Goal: Transaction & Acquisition: Purchase product/service

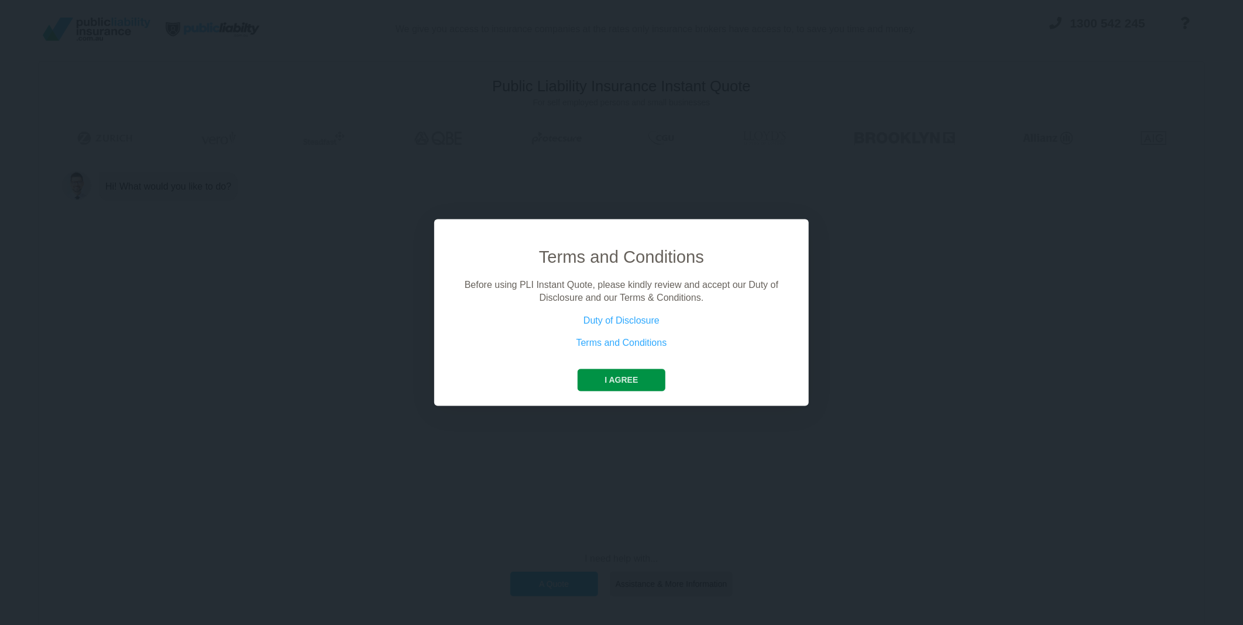
click at [619, 378] on button "I agree" at bounding box center [621, 380] width 87 height 22
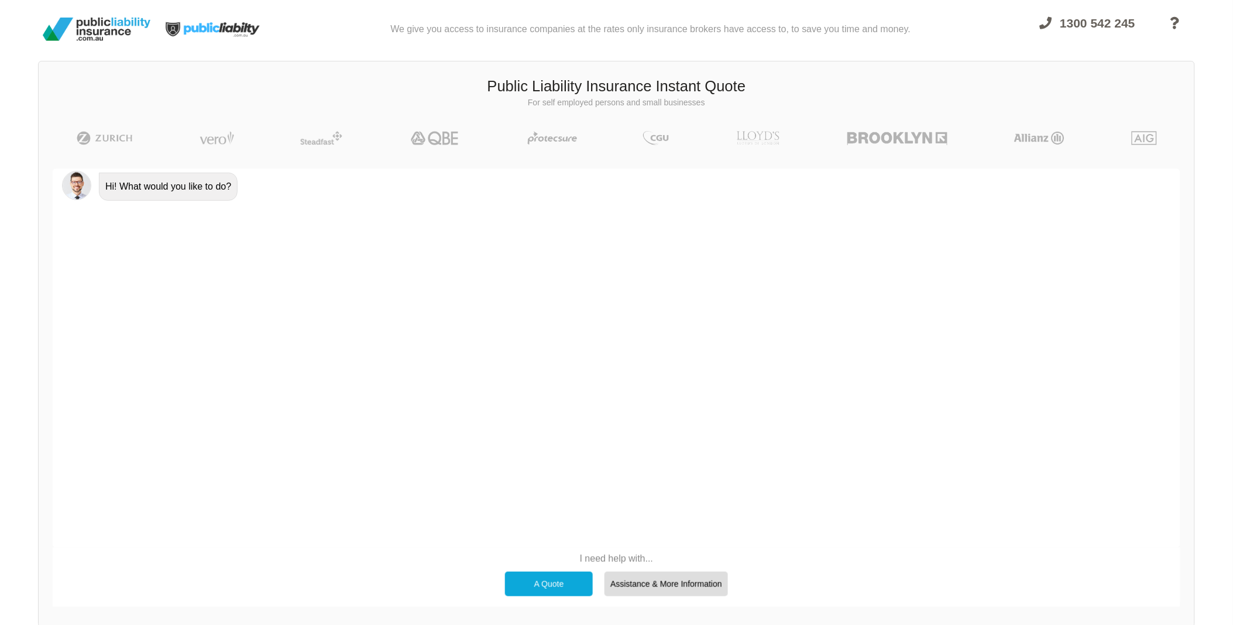
click at [555, 577] on div "A Quote" at bounding box center [549, 584] width 88 height 25
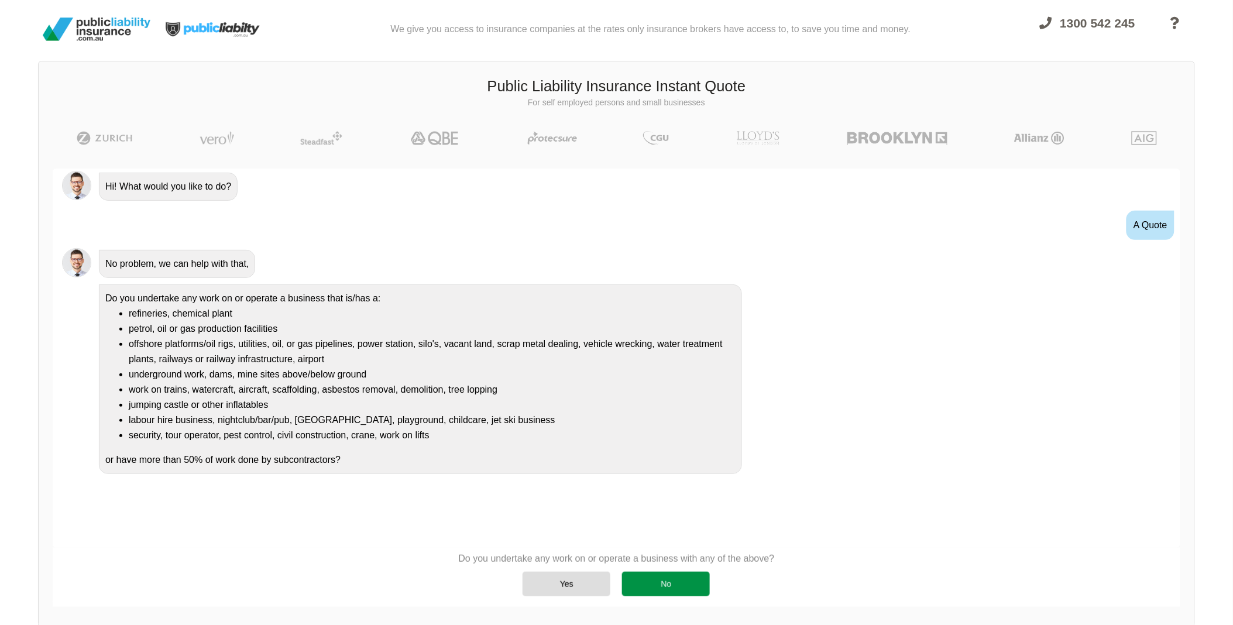
click at [659, 586] on div "No" at bounding box center [666, 584] width 88 height 25
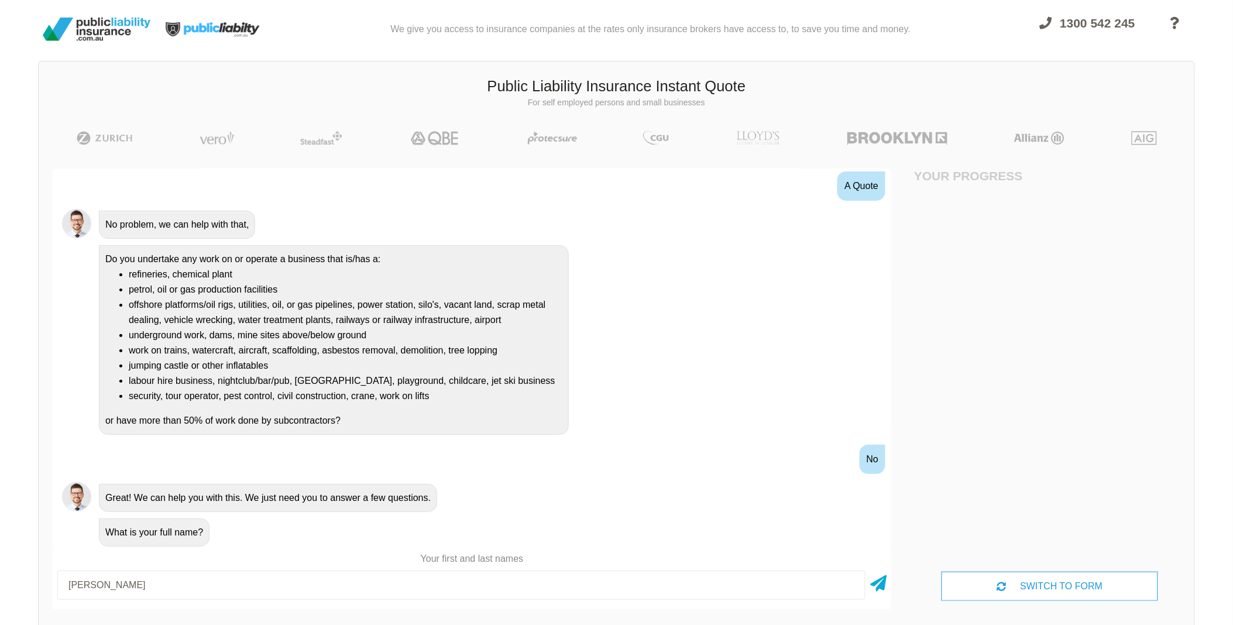
type input "[PERSON_NAME]"
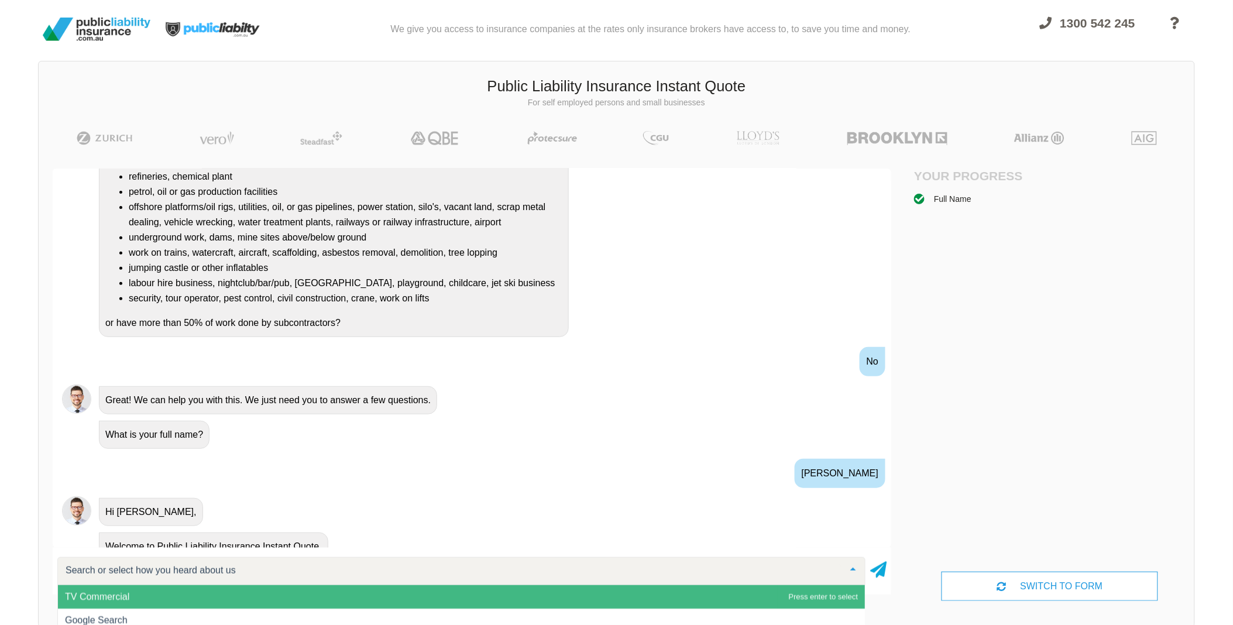
scroll to position [185, 0]
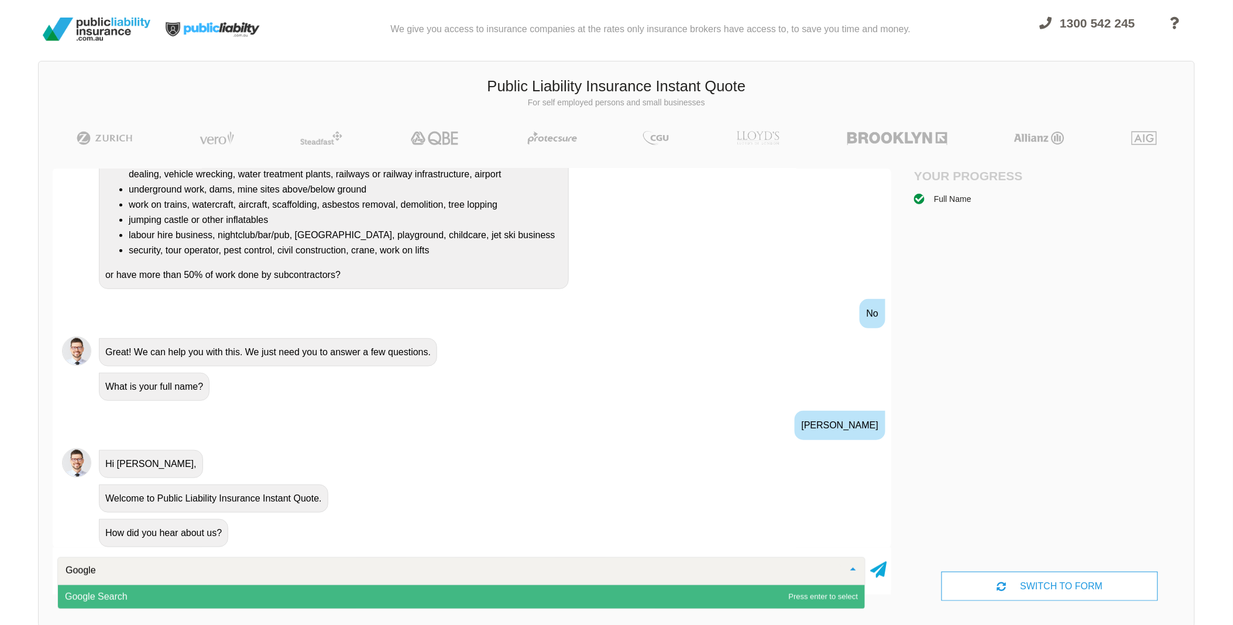
type input "Googled"
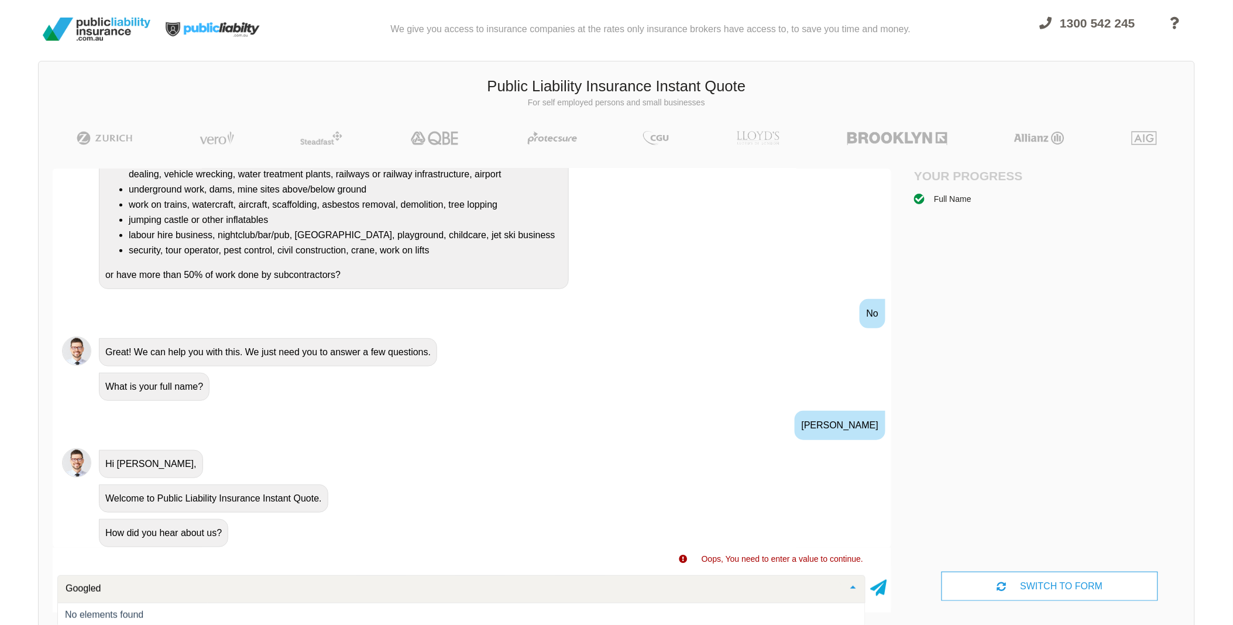
click at [748, 586] on input "Googled" at bounding box center [452, 589] width 779 height 12
drag, startPoint x: 112, startPoint y: 594, endPoint x: 9, endPoint y: 580, distance: 103.3
click at [9, 580] on div "We give you access to insurance companies at the rates only insurance brokers h…" at bounding box center [616, 322] width 1233 height 645
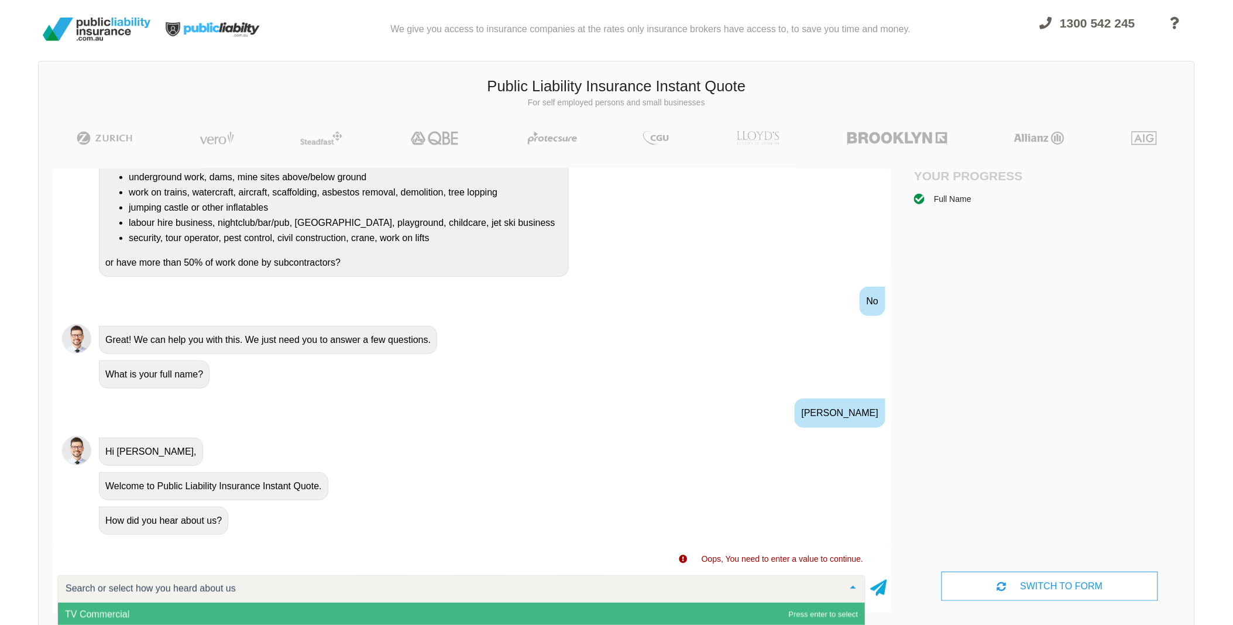
scroll to position [95, 0]
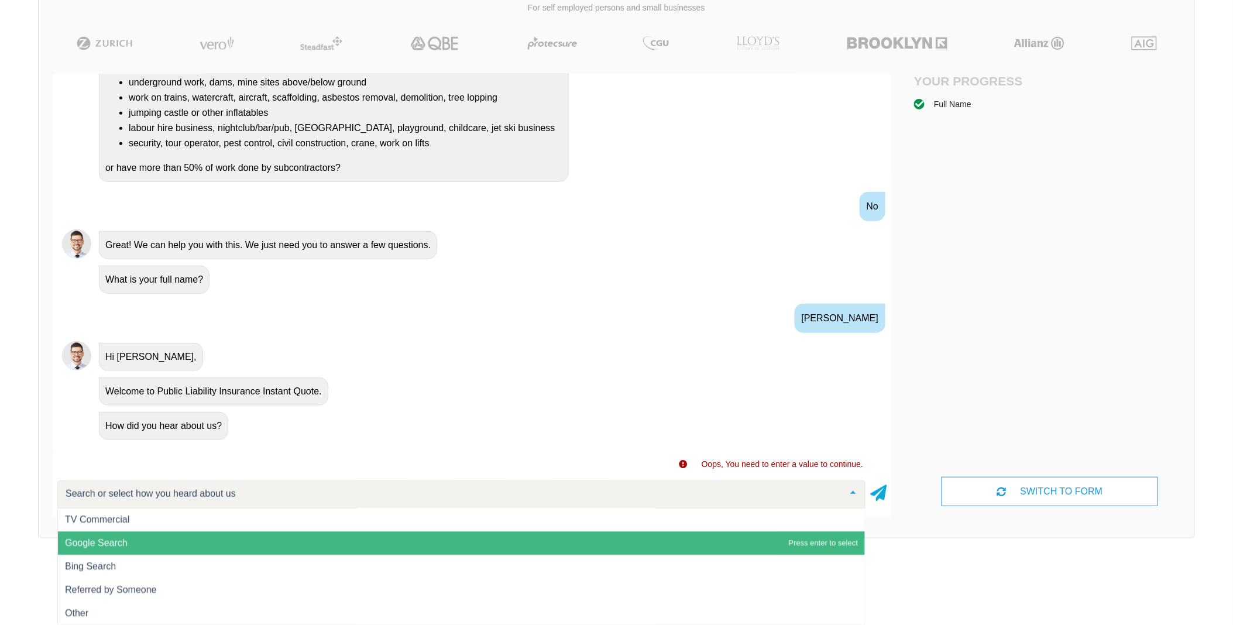
click at [186, 540] on span "Google Search" at bounding box center [461, 543] width 807 height 23
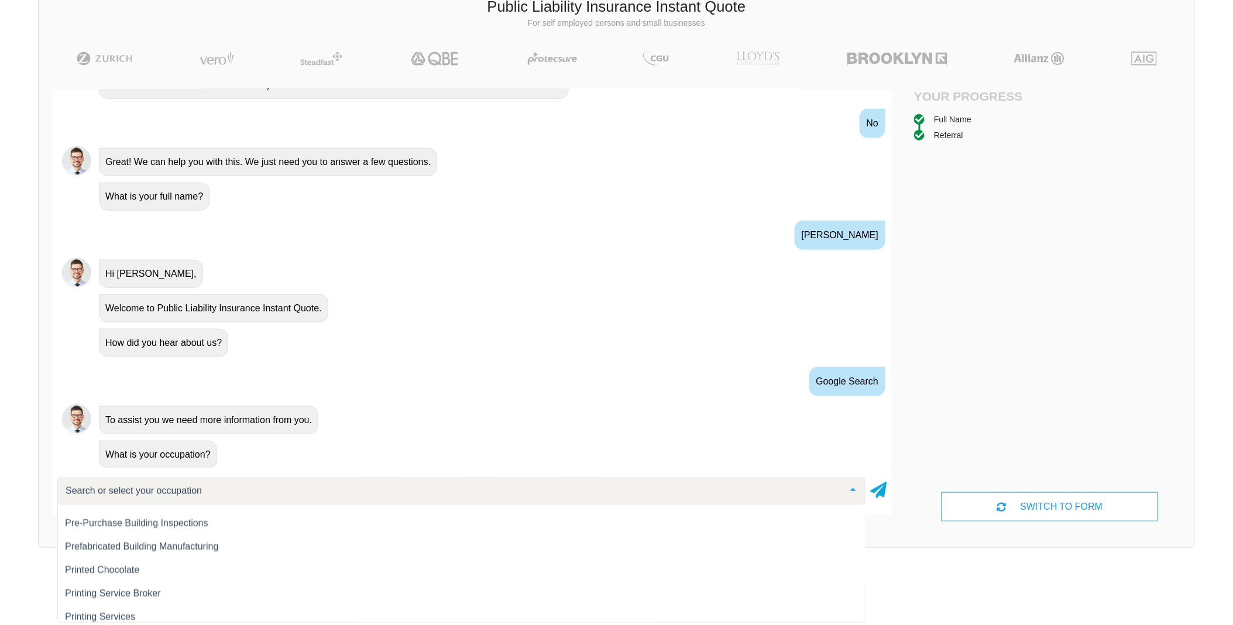
scroll to position [13095, 0]
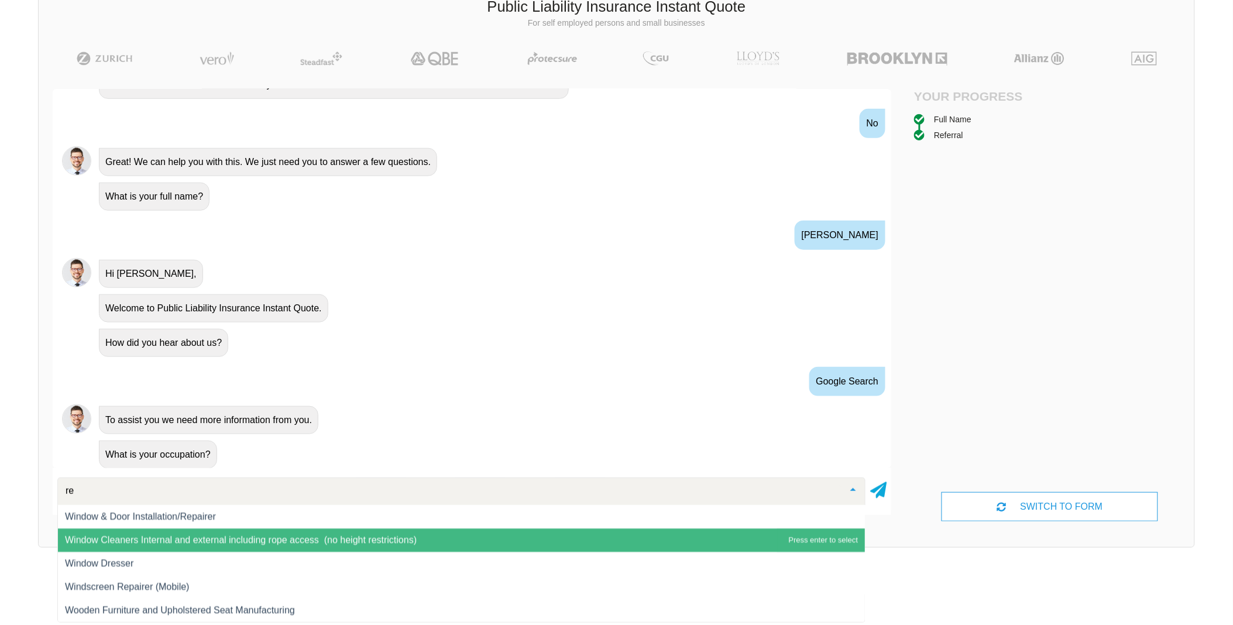
type input "rem"
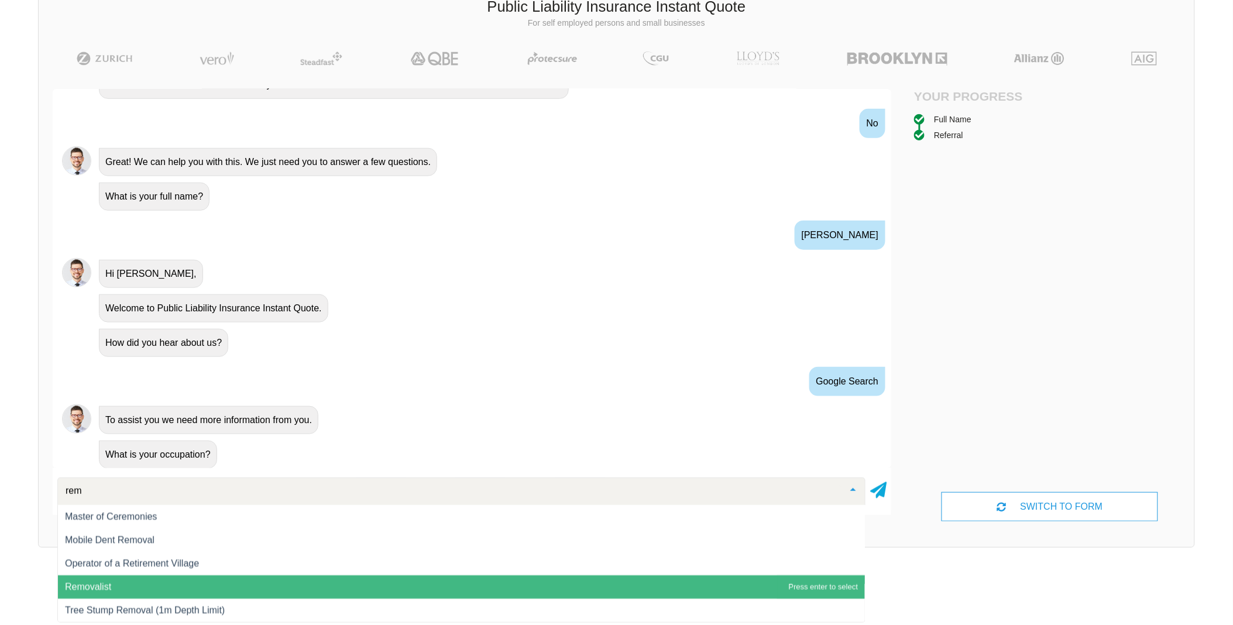
click at [121, 582] on span "Removalist" at bounding box center [461, 586] width 807 height 23
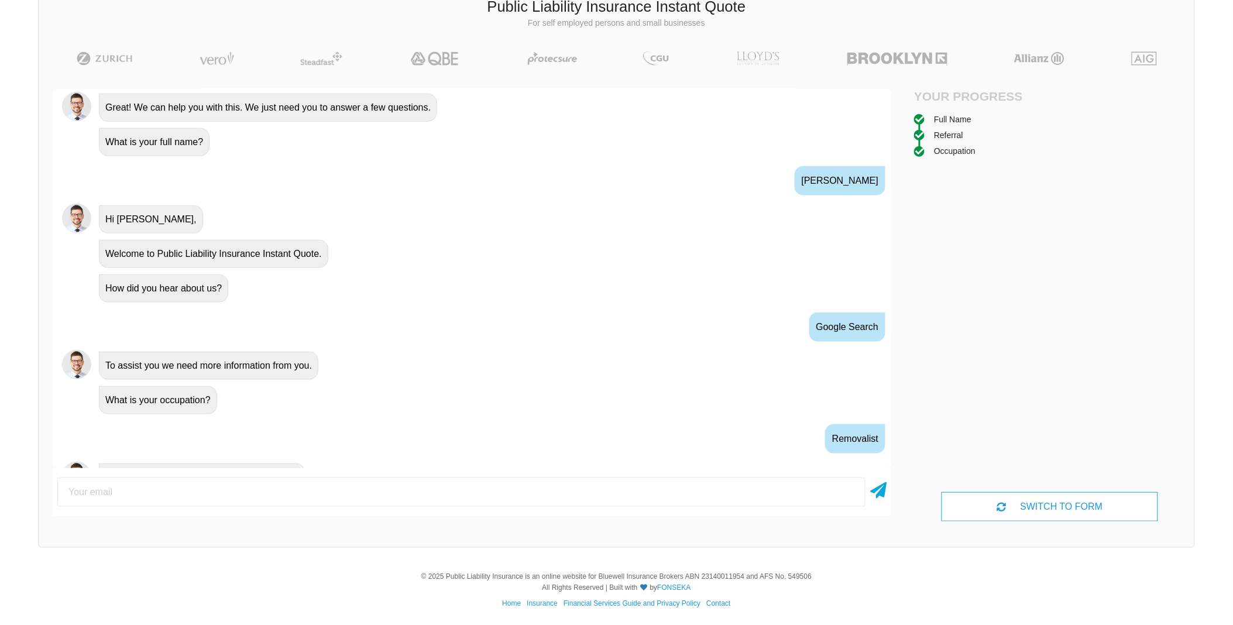
scroll to position [372, 0]
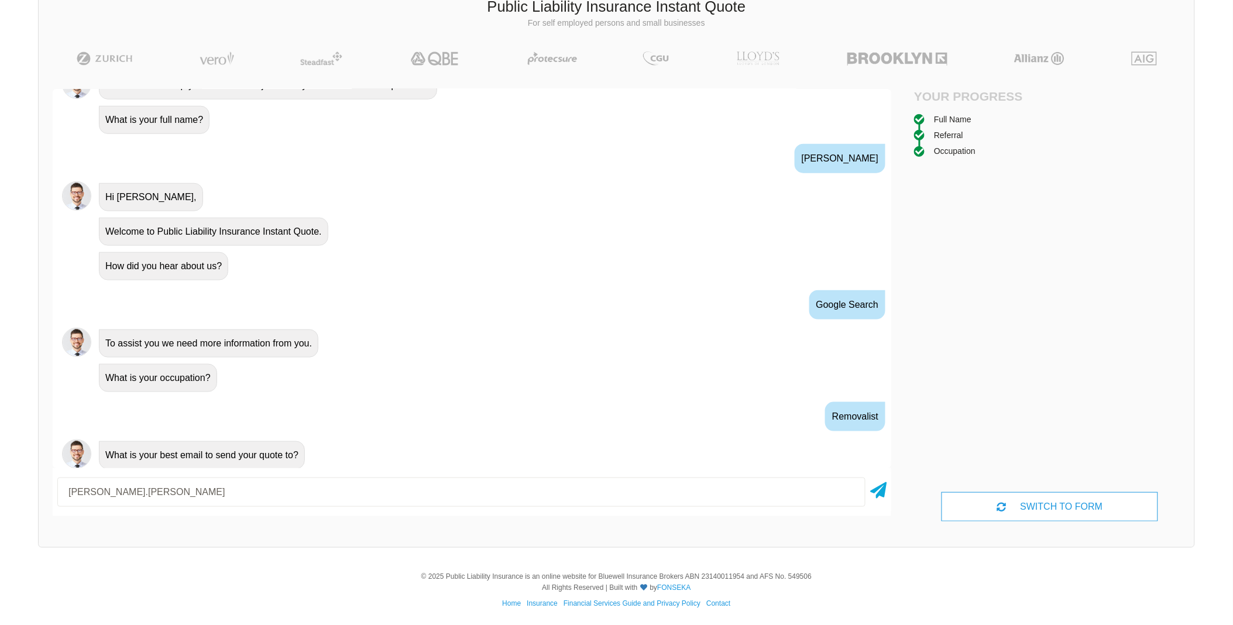
type input "[PERSON_NAME][EMAIL_ADDRESS][PERSON_NAME][DOMAIN_NAME]"
click at [881, 488] on icon at bounding box center [878, 488] width 16 height 21
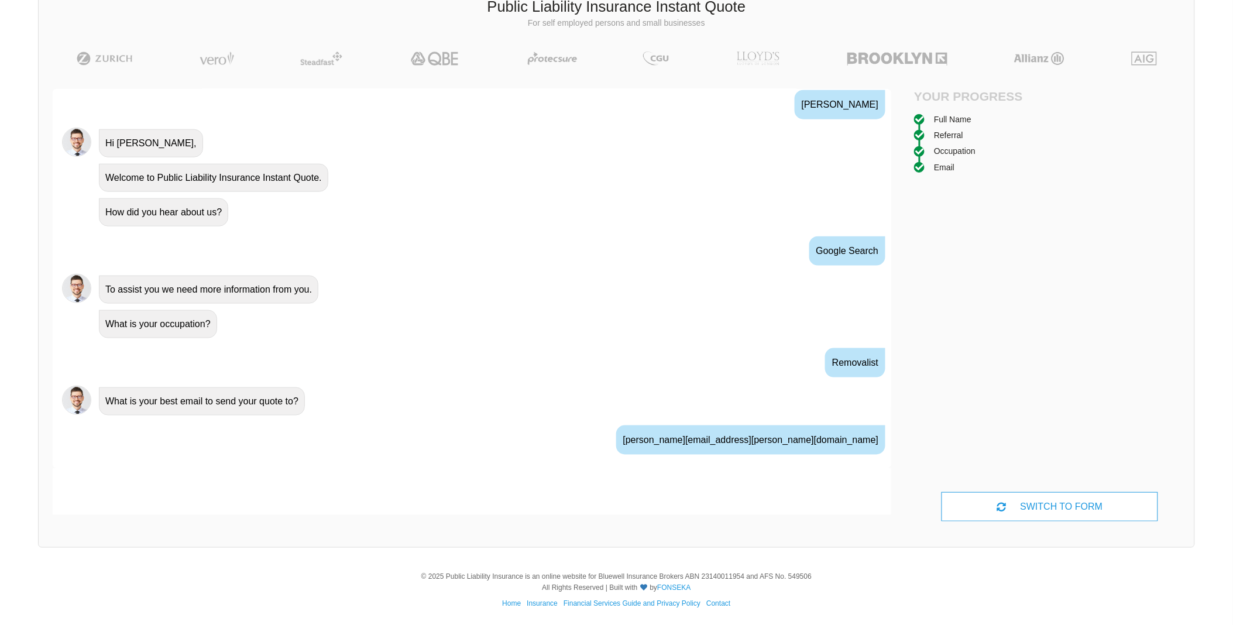
scroll to position [448, 0]
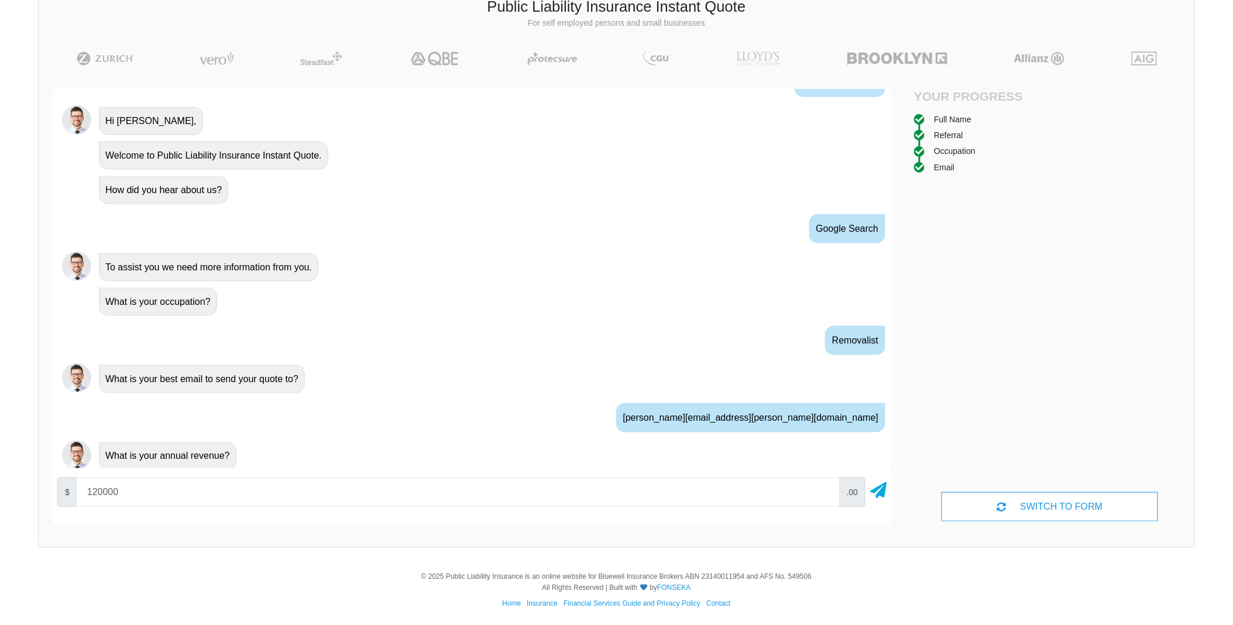
type input "120000"
click at [889, 490] on div "$ 120000 .00" at bounding box center [472, 492] width 839 height 39
click at [878, 488] on icon at bounding box center [878, 488] width 16 height 21
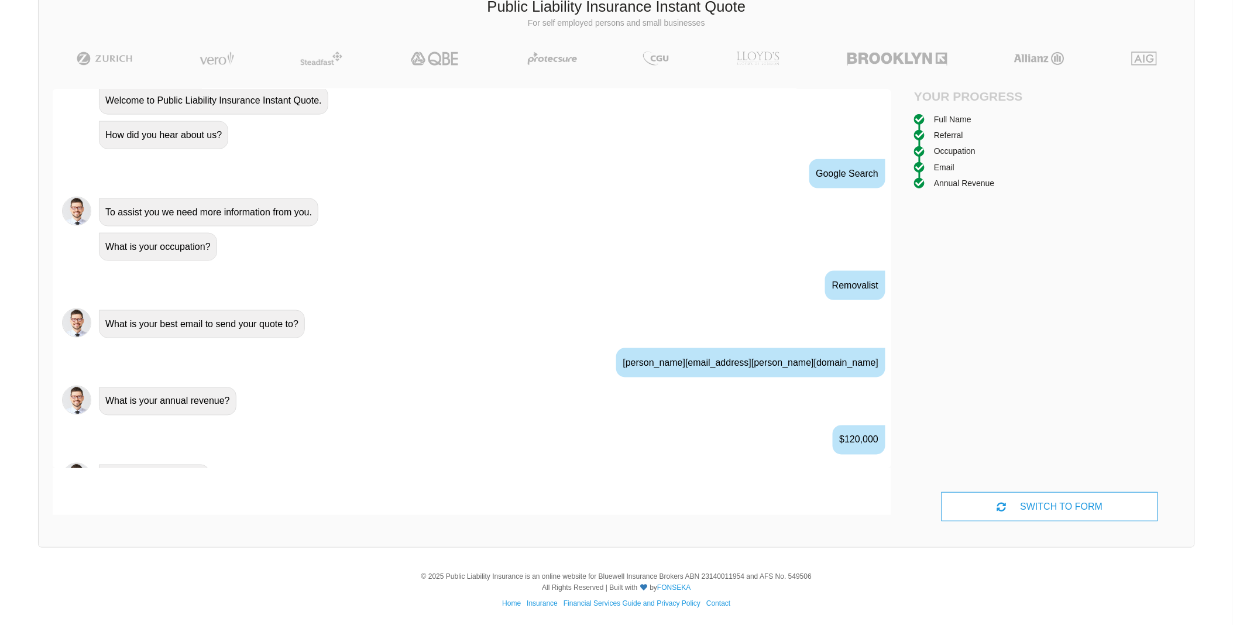
scroll to position [524, 0]
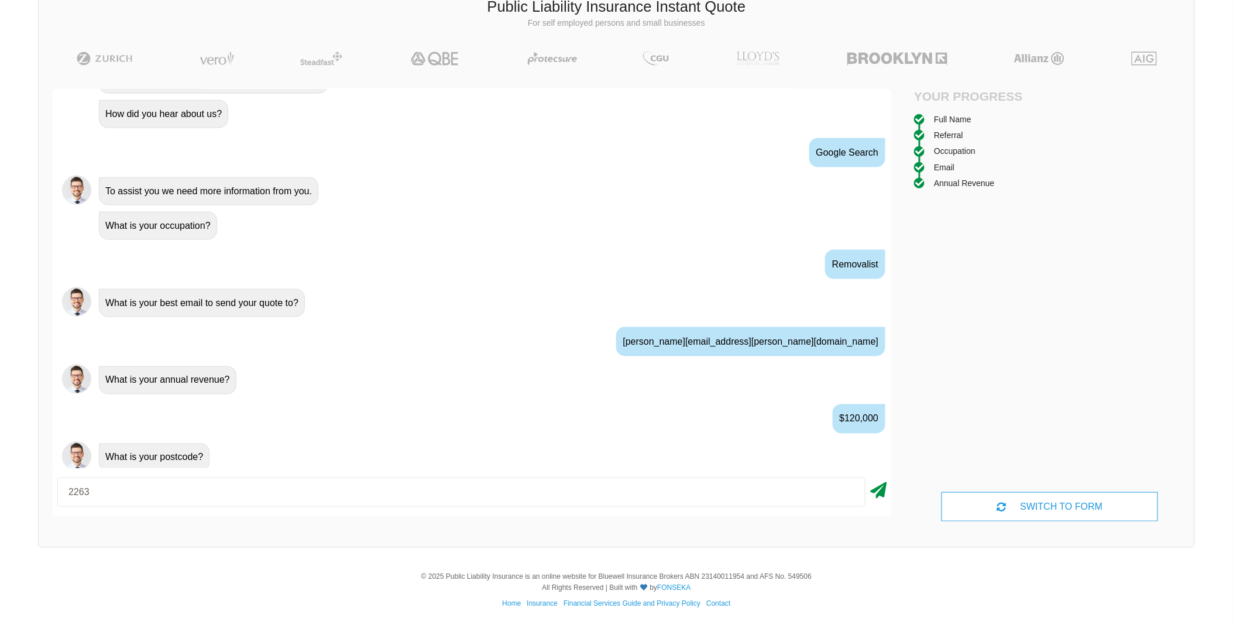
type input "2263"
click at [876, 489] on icon at bounding box center [878, 488] width 16 height 21
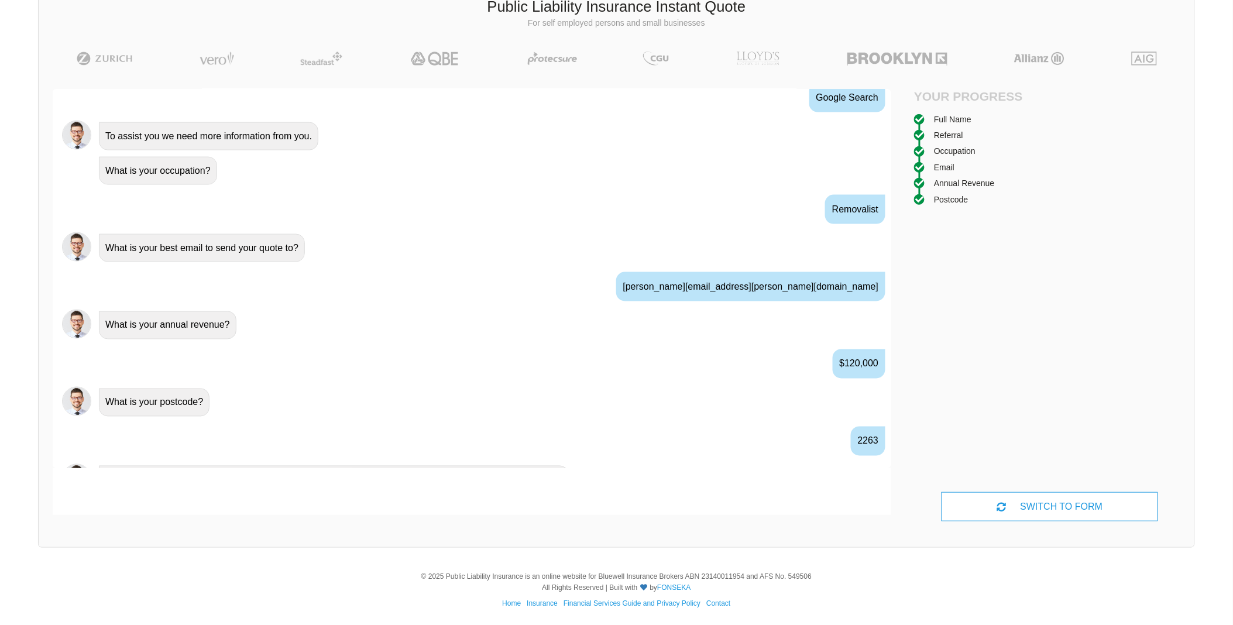
scroll to position [704, 0]
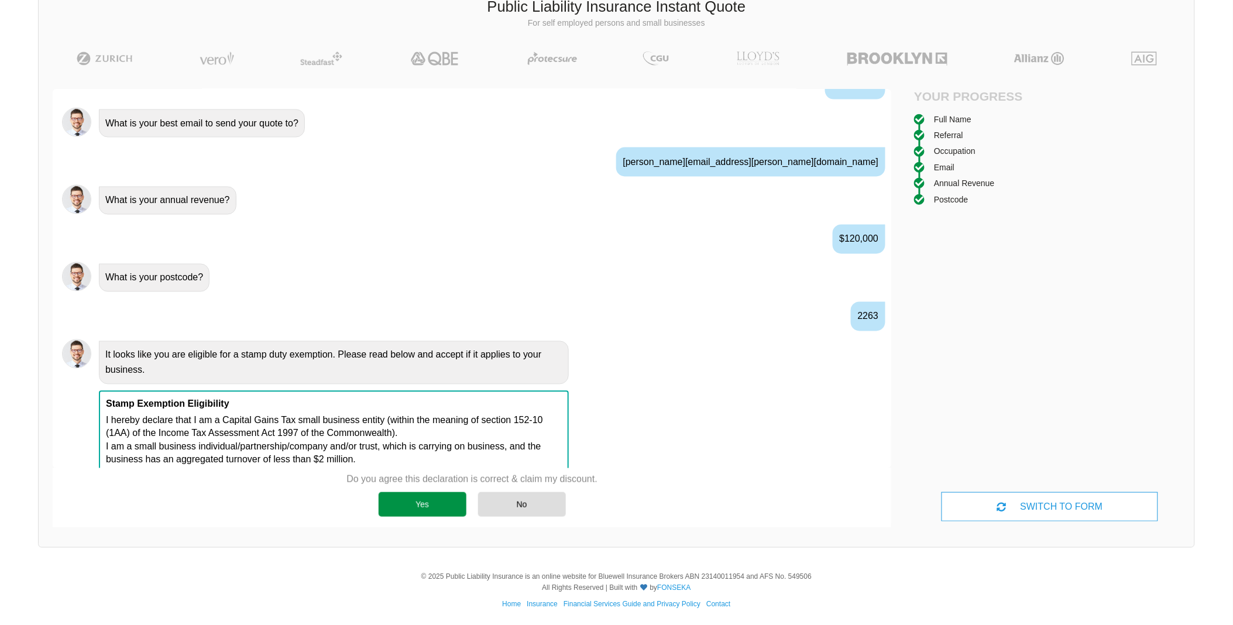
click at [437, 512] on div "Yes" at bounding box center [423, 504] width 88 height 25
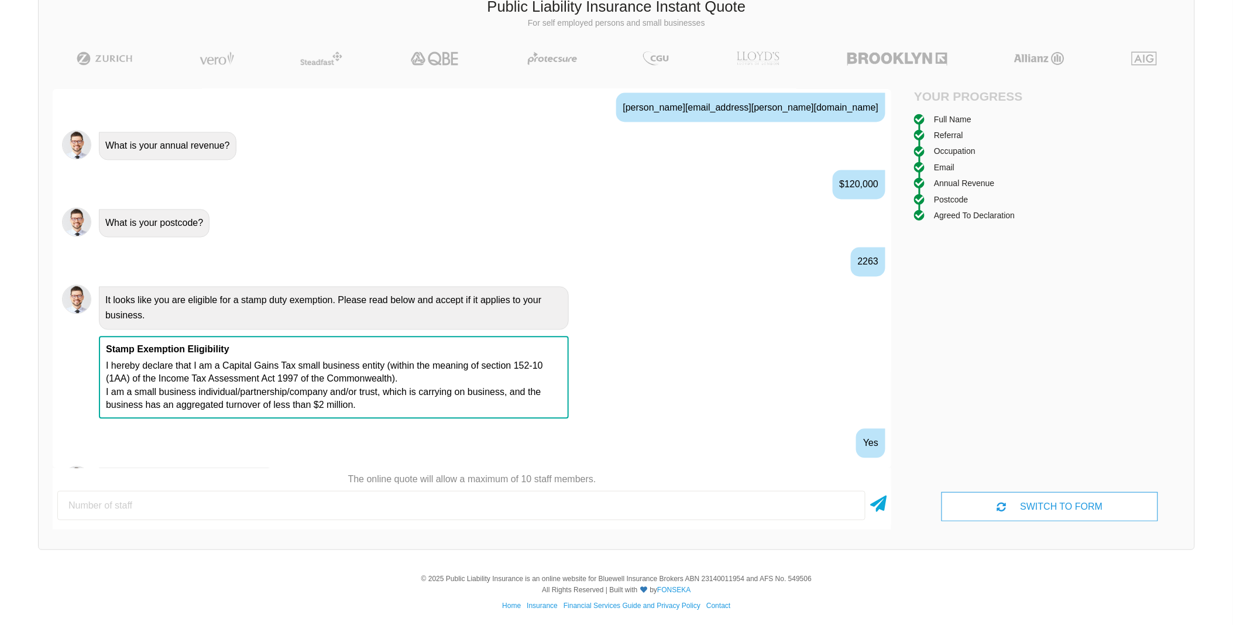
scroll to position [781, 0]
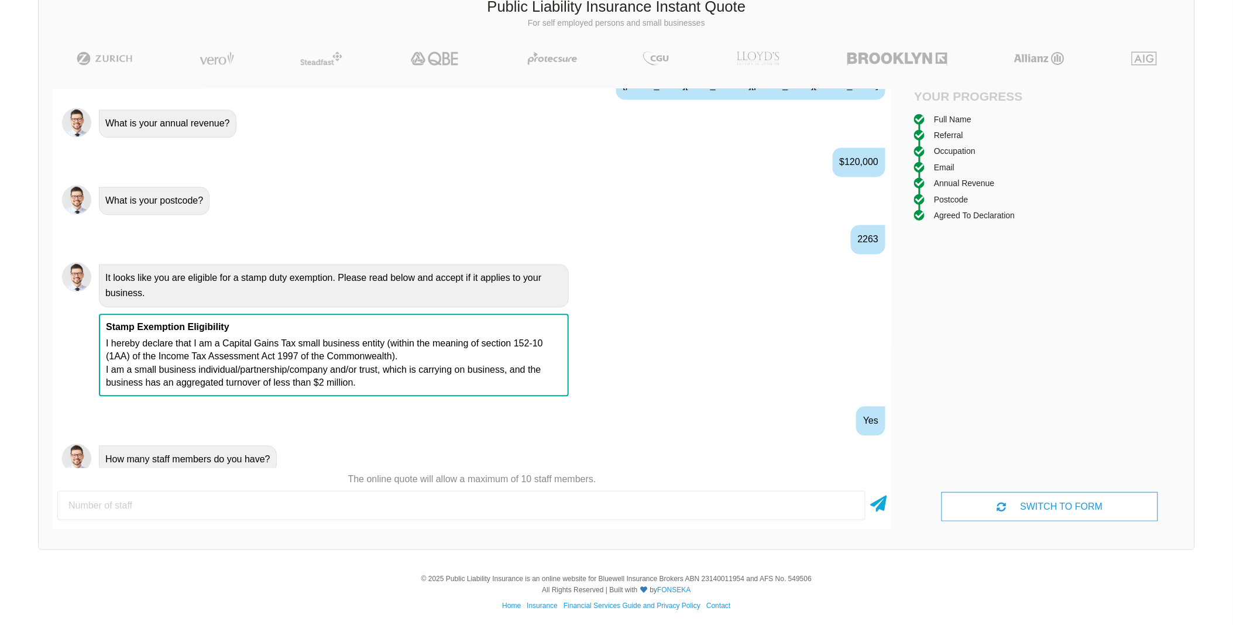
type input "1"
type input "2"
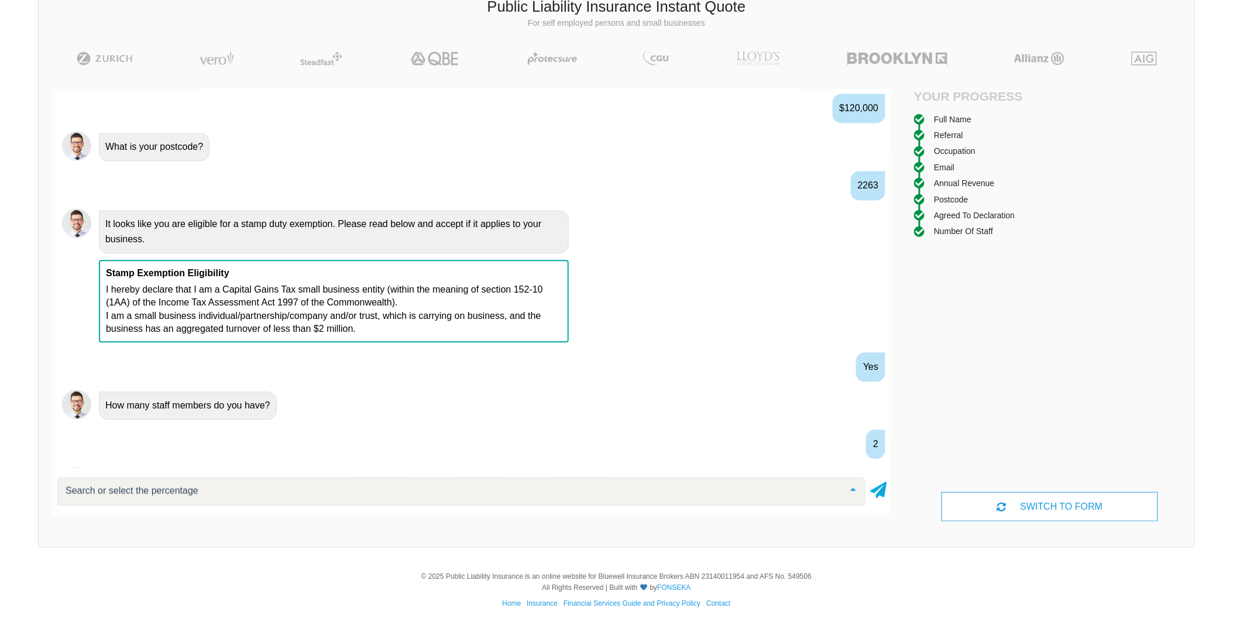
scroll to position [857, 0]
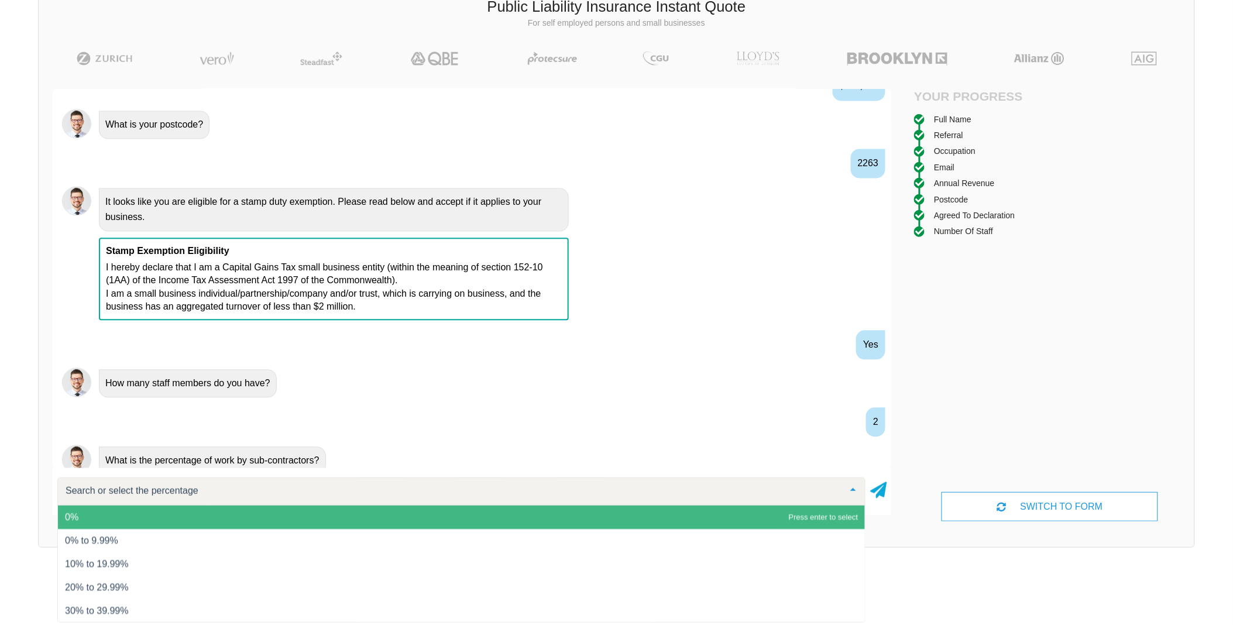
click at [313, 516] on span "0%" at bounding box center [461, 517] width 807 height 23
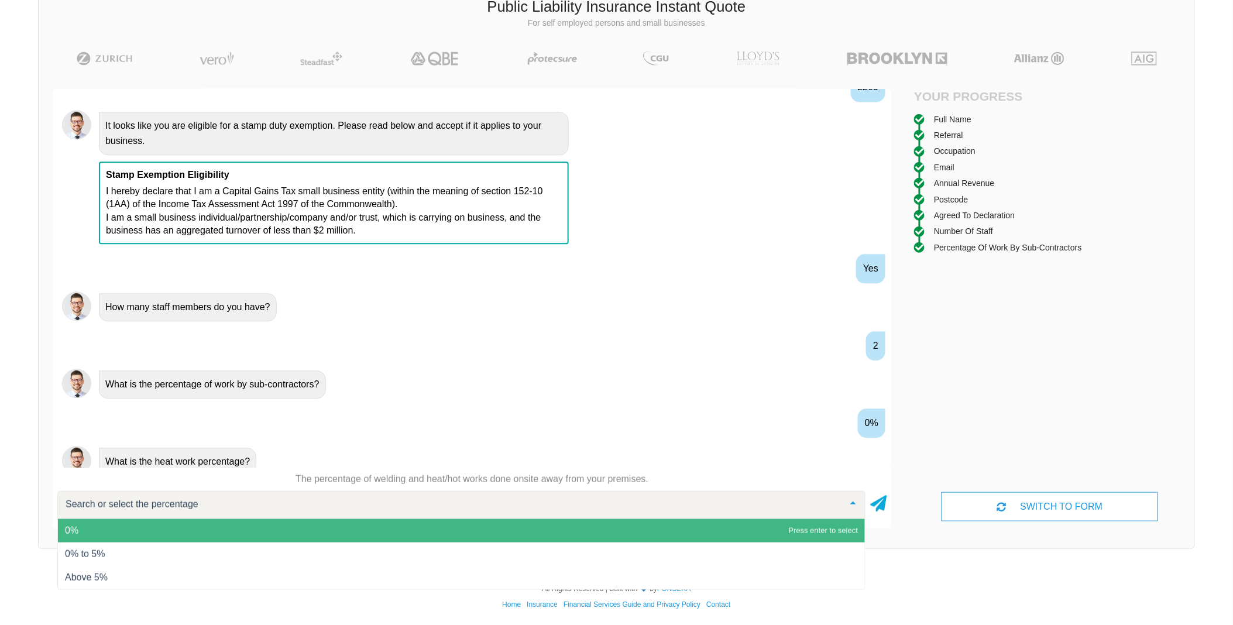
scroll to position [934, 0]
click at [556, 532] on span "0%" at bounding box center [461, 530] width 807 height 23
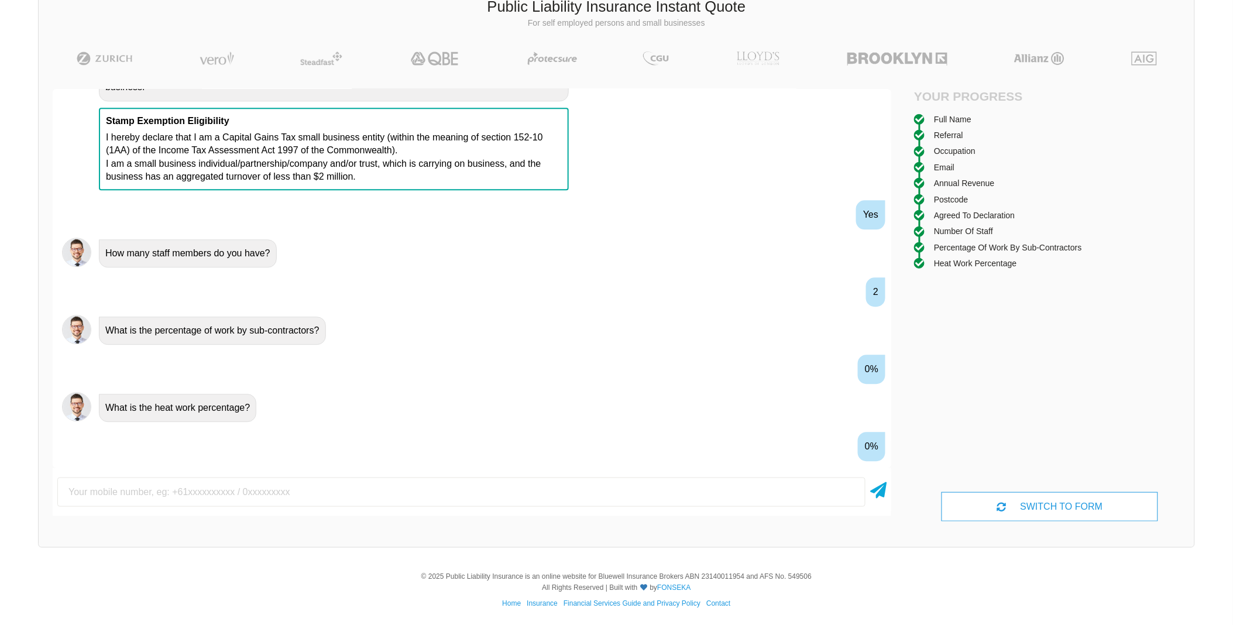
scroll to position [1010, 0]
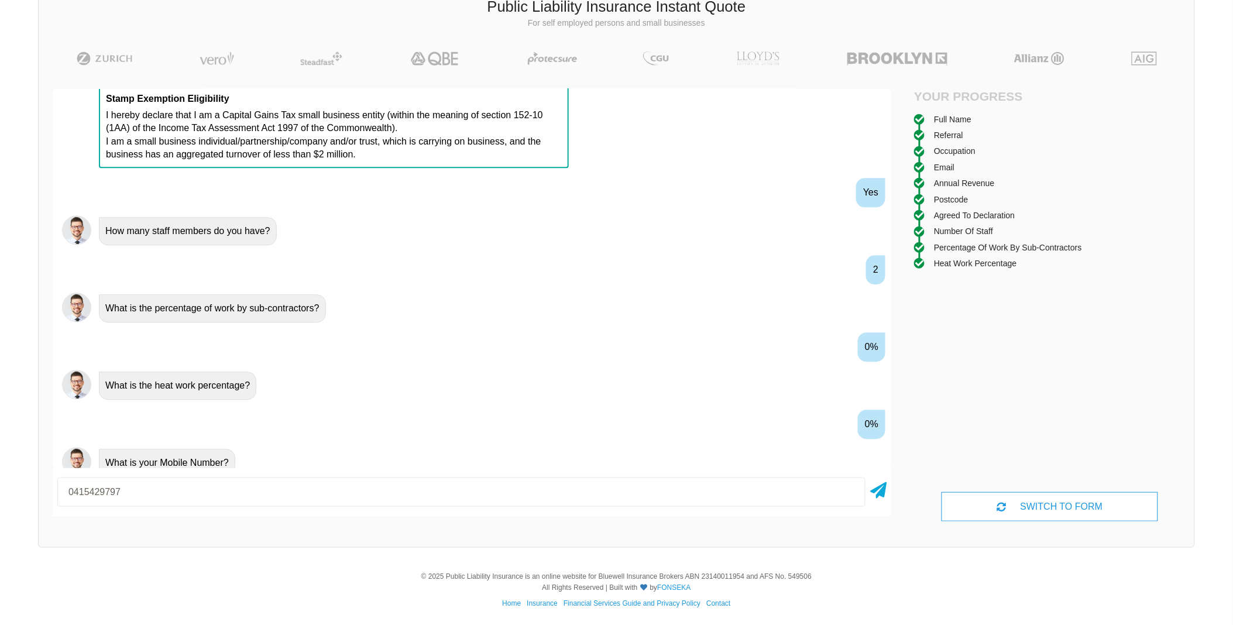
type input "0415429797"
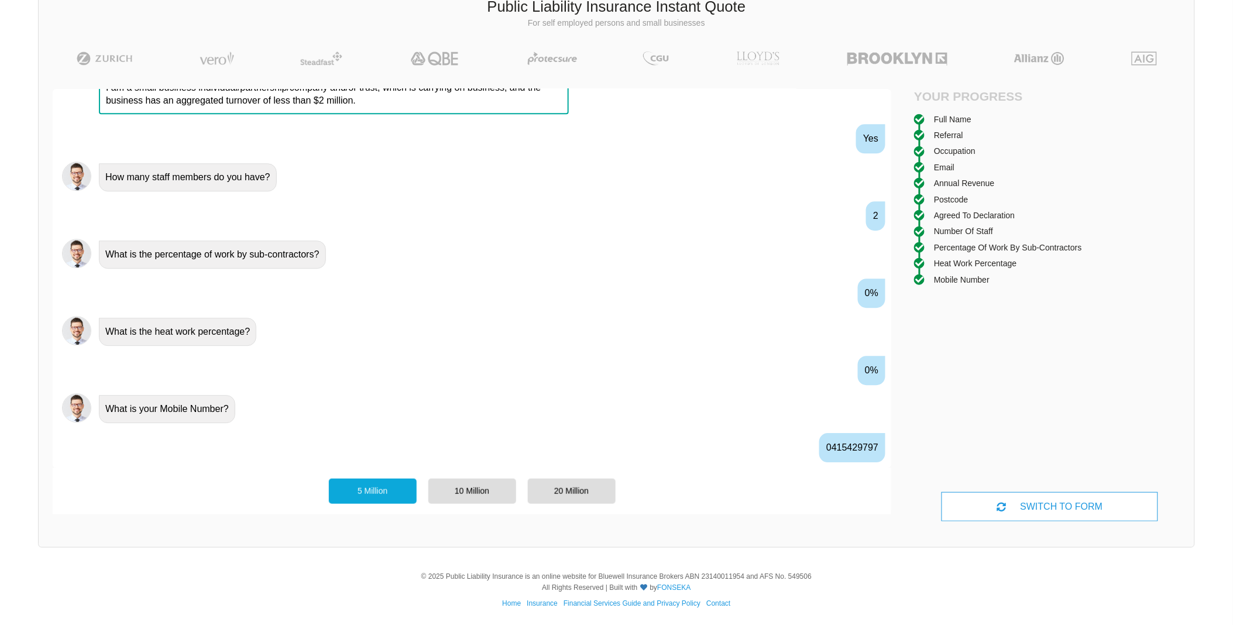
scroll to position [1086, 0]
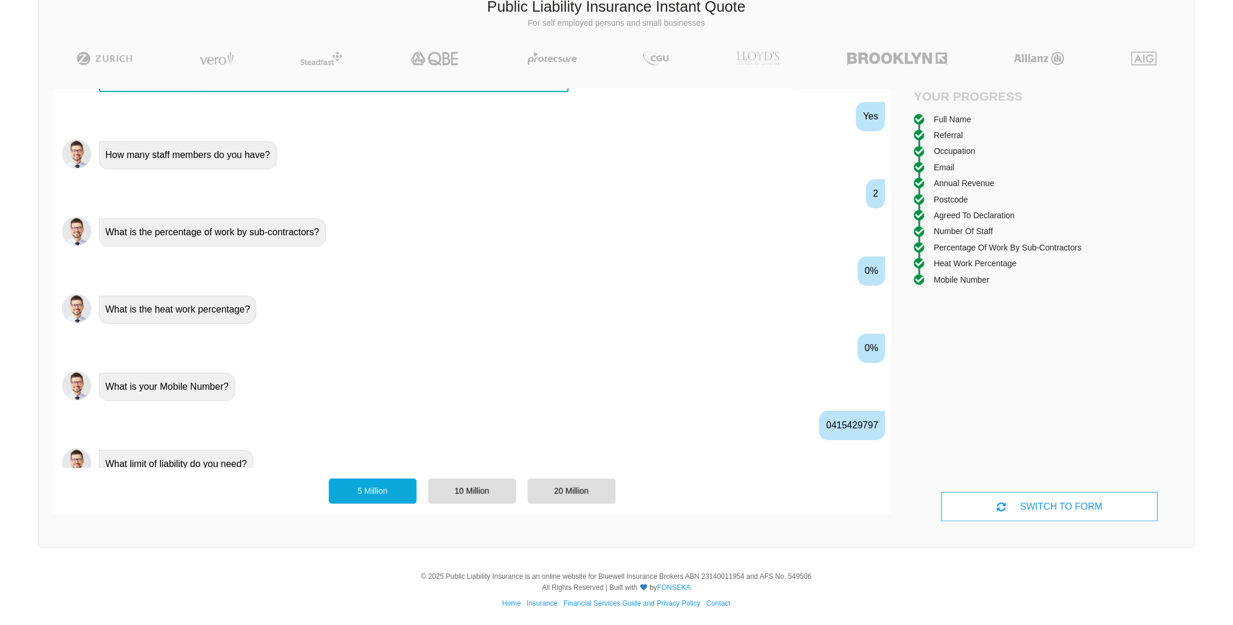
click at [373, 487] on div "5 Million" at bounding box center [373, 491] width 88 height 25
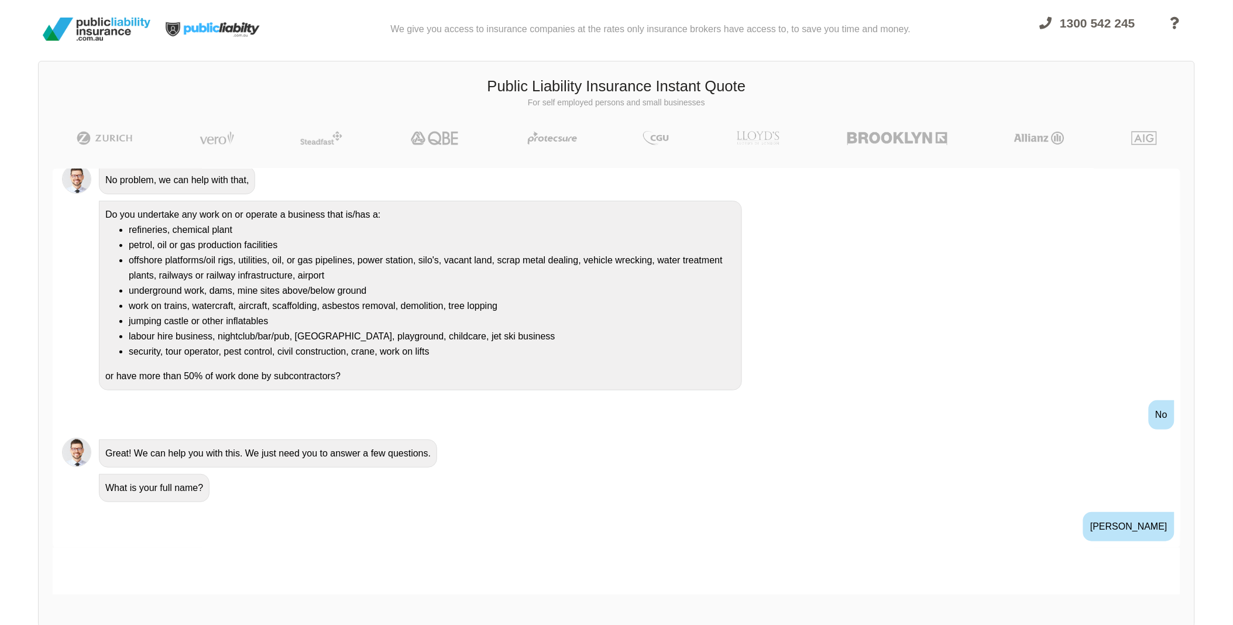
scroll to position [0, 0]
